Goal: Task Accomplishment & Management: Complete application form

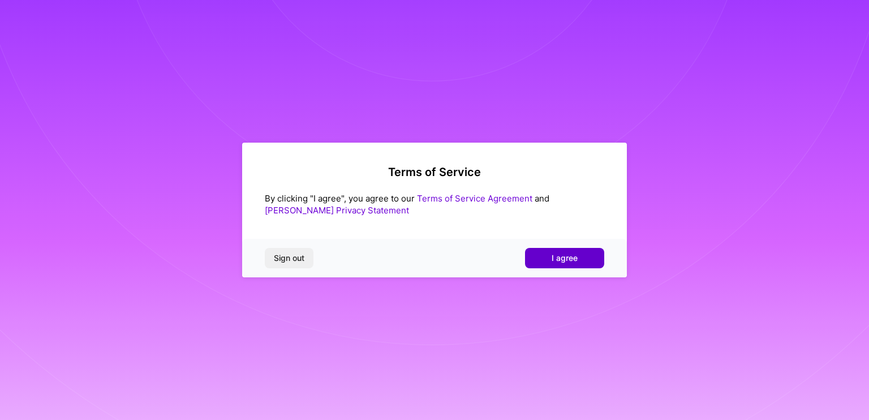
click at [546, 261] on button "I agree" at bounding box center [564, 258] width 79 height 20
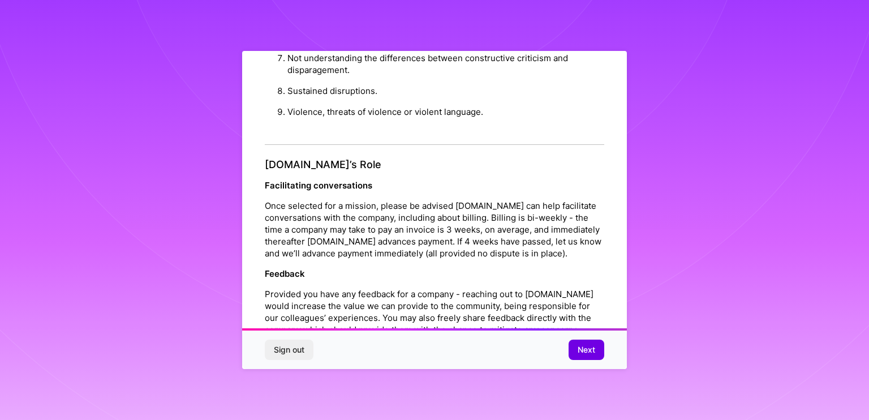
scroll to position [1286, 0]
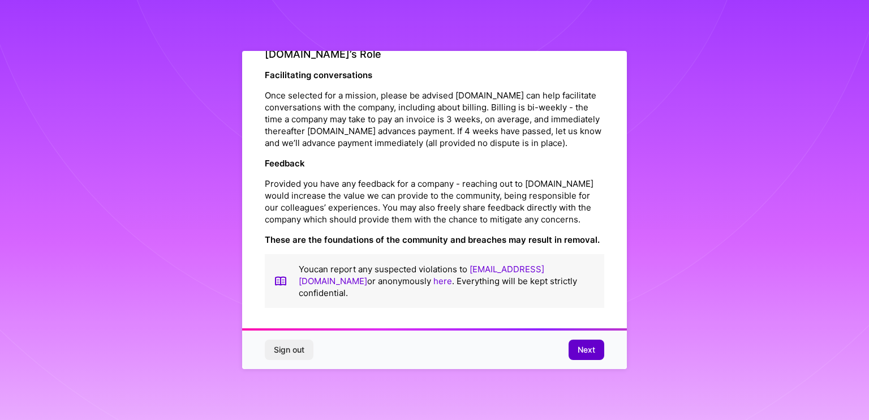
click at [590, 345] on span "Next" at bounding box center [587, 349] width 18 height 11
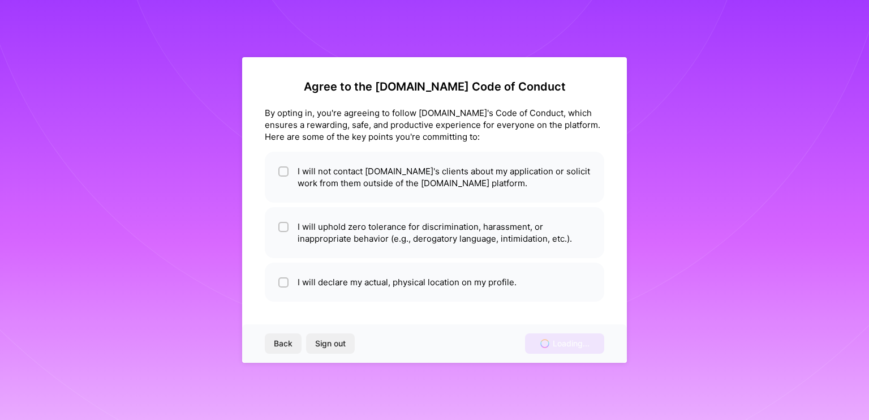
scroll to position [0, 0]
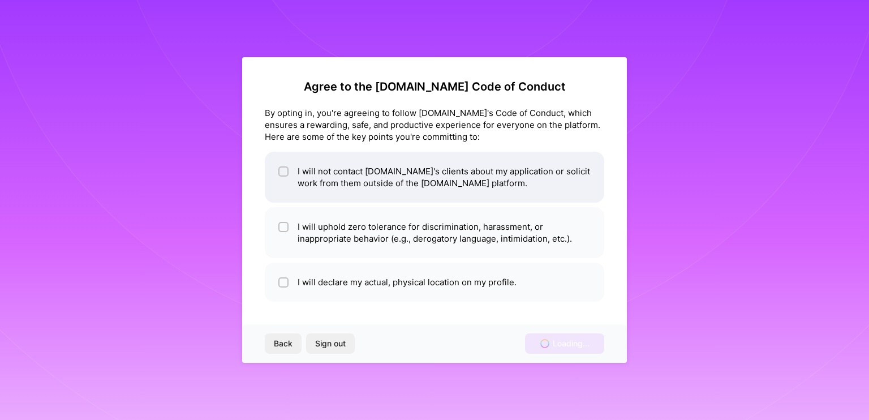
click at [420, 190] on li "I will not contact [DOMAIN_NAME]'s clients about my application or solicit work…" at bounding box center [435, 177] width 340 height 51
checkbox input "true"
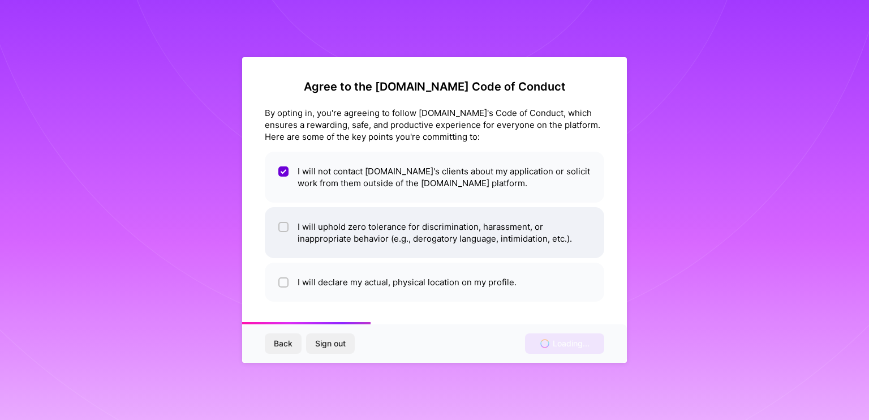
click at [441, 224] on li "I will uphold zero tolerance for discrimination, harassment, or inappropriate b…" at bounding box center [435, 232] width 340 height 51
checkbox input "true"
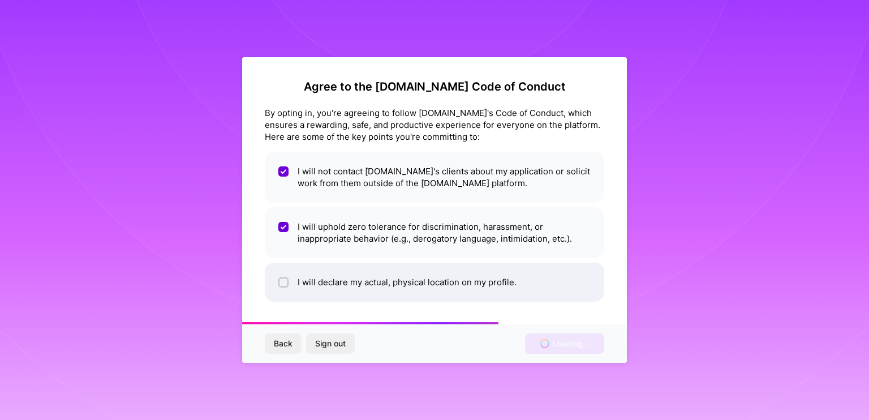
click at [472, 280] on li "I will declare my actual, physical location on my profile." at bounding box center [435, 282] width 340 height 39
checkbox input "true"
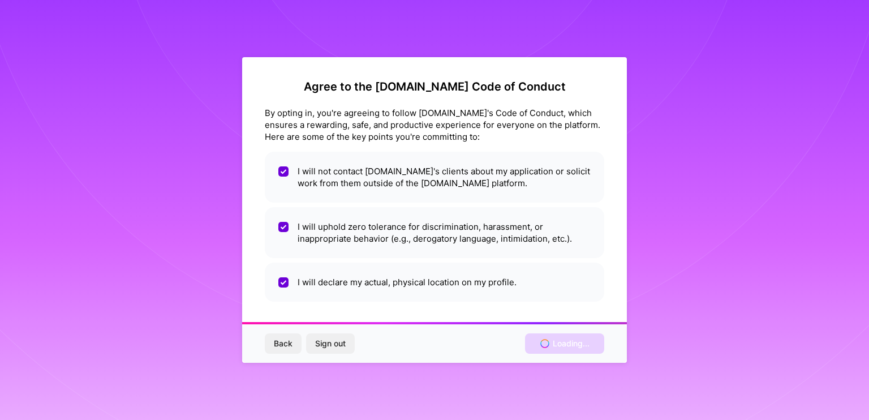
click at [454, 119] on div "By opting in, you're agreeing to follow [DOMAIN_NAME]'s Code of Conduct, which …" at bounding box center [435, 125] width 340 height 36
